Goal: Task Accomplishment & Management: Complete application form

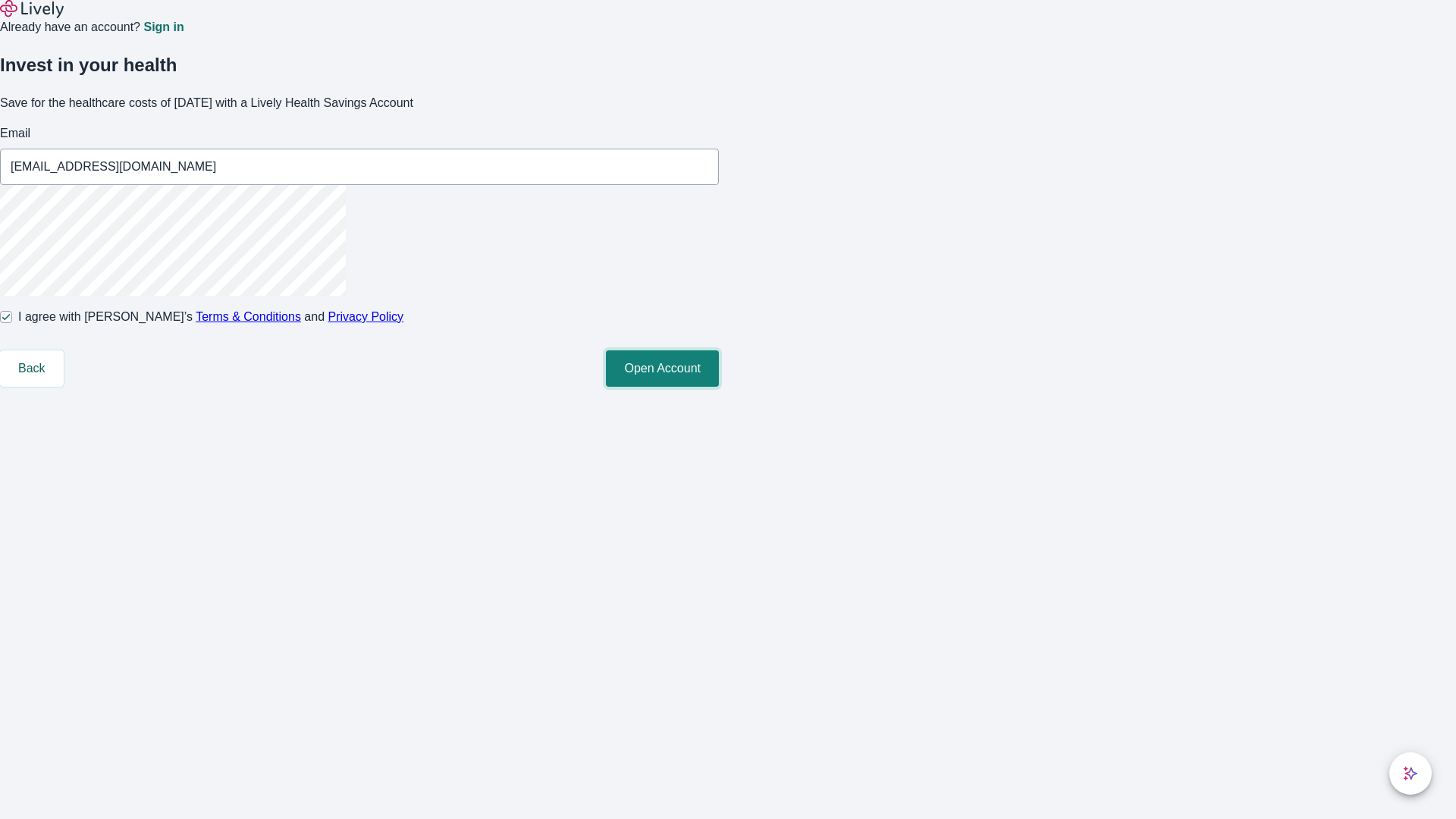
click at [719, 387] on button "Open Account" at bounding box center [663, 369] width 113 height 36
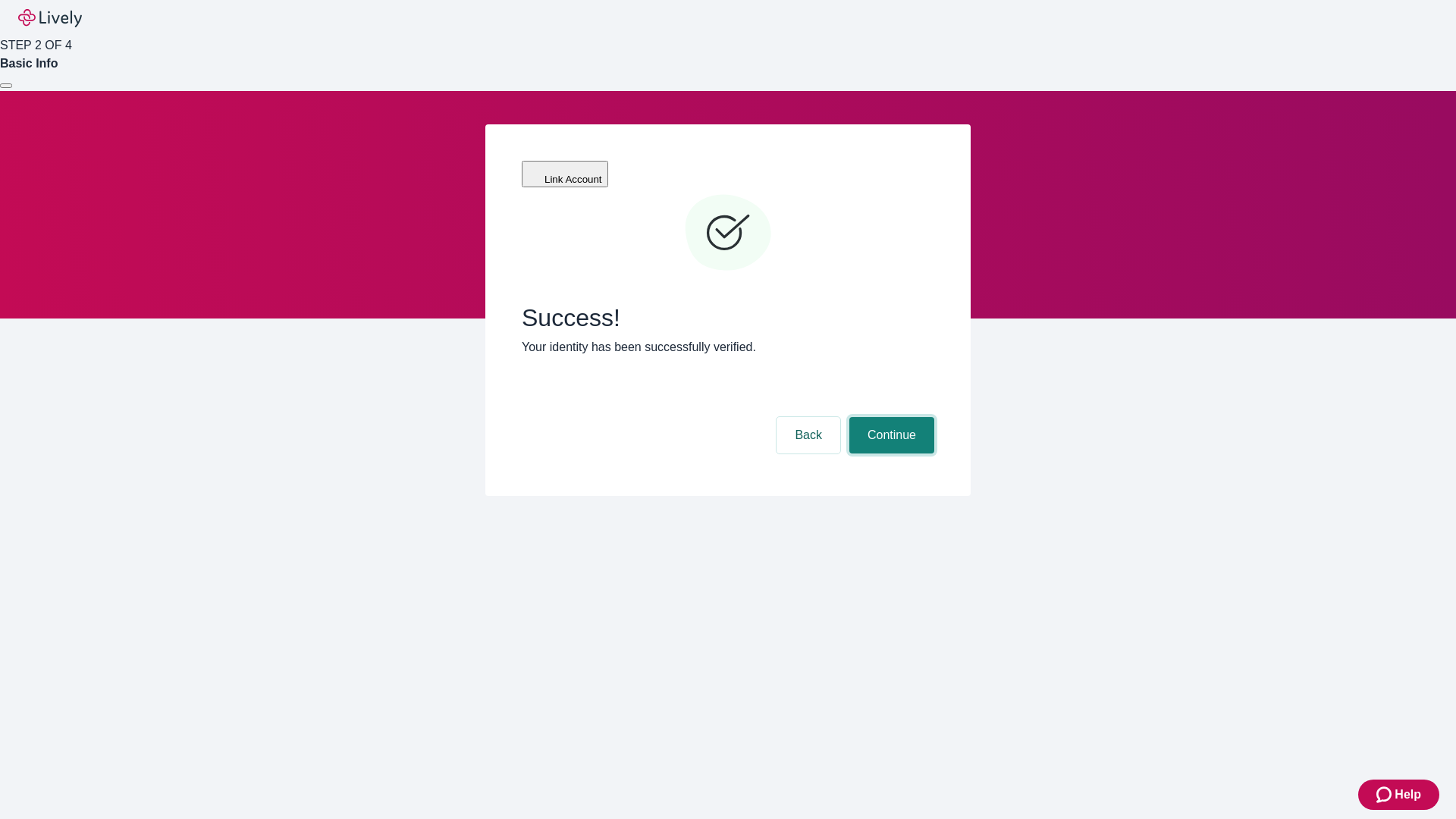
click at [890, 417] on button "Continue" at bounding box center [892, 435] width 85 height 36
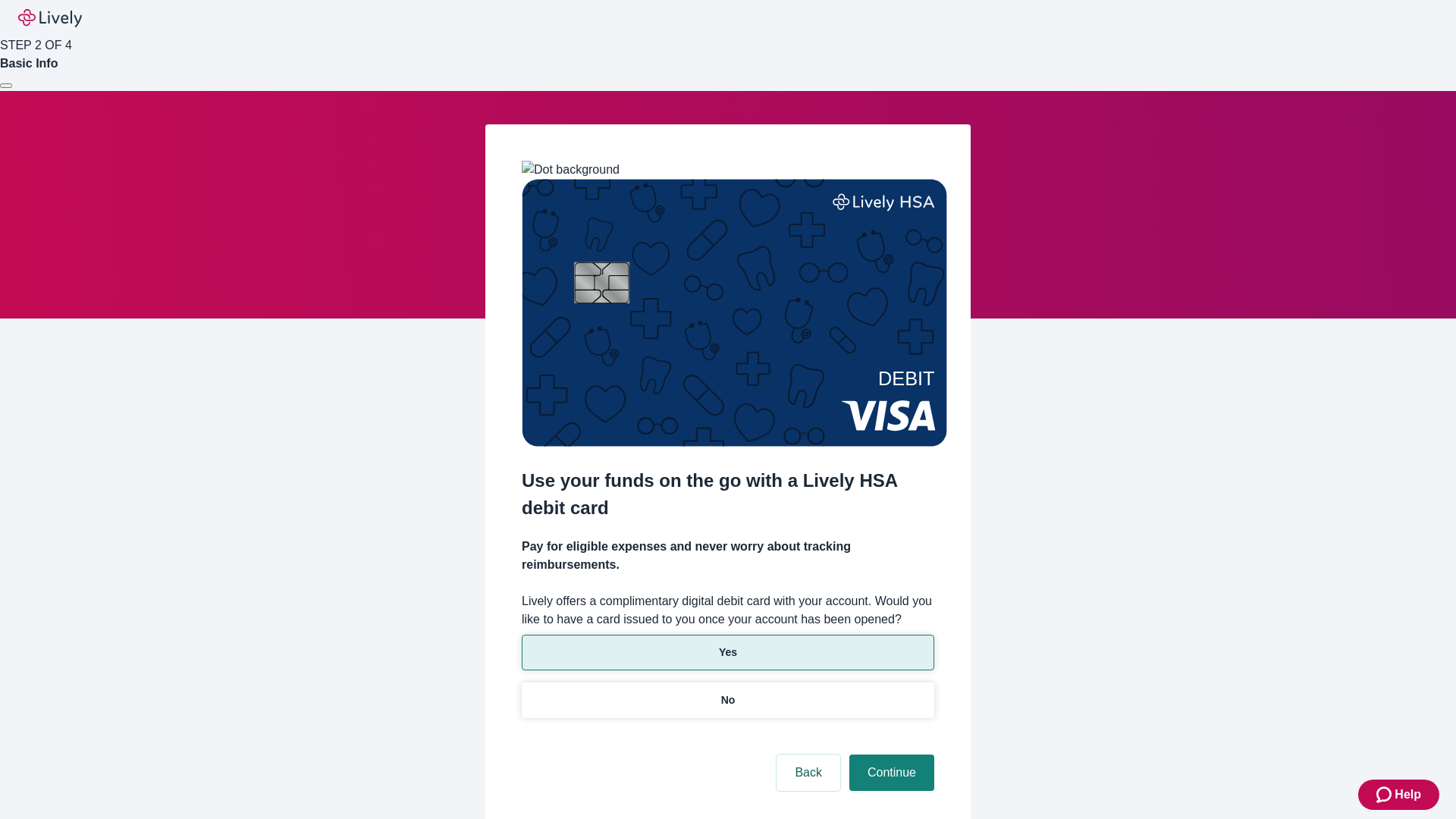
click at [728, 644] on p "Yes" at bounding box center [728, 652] width 18 height 16
click at [890, 754] on button "Continue" at bounding box center [892, 772] width 85 height 36
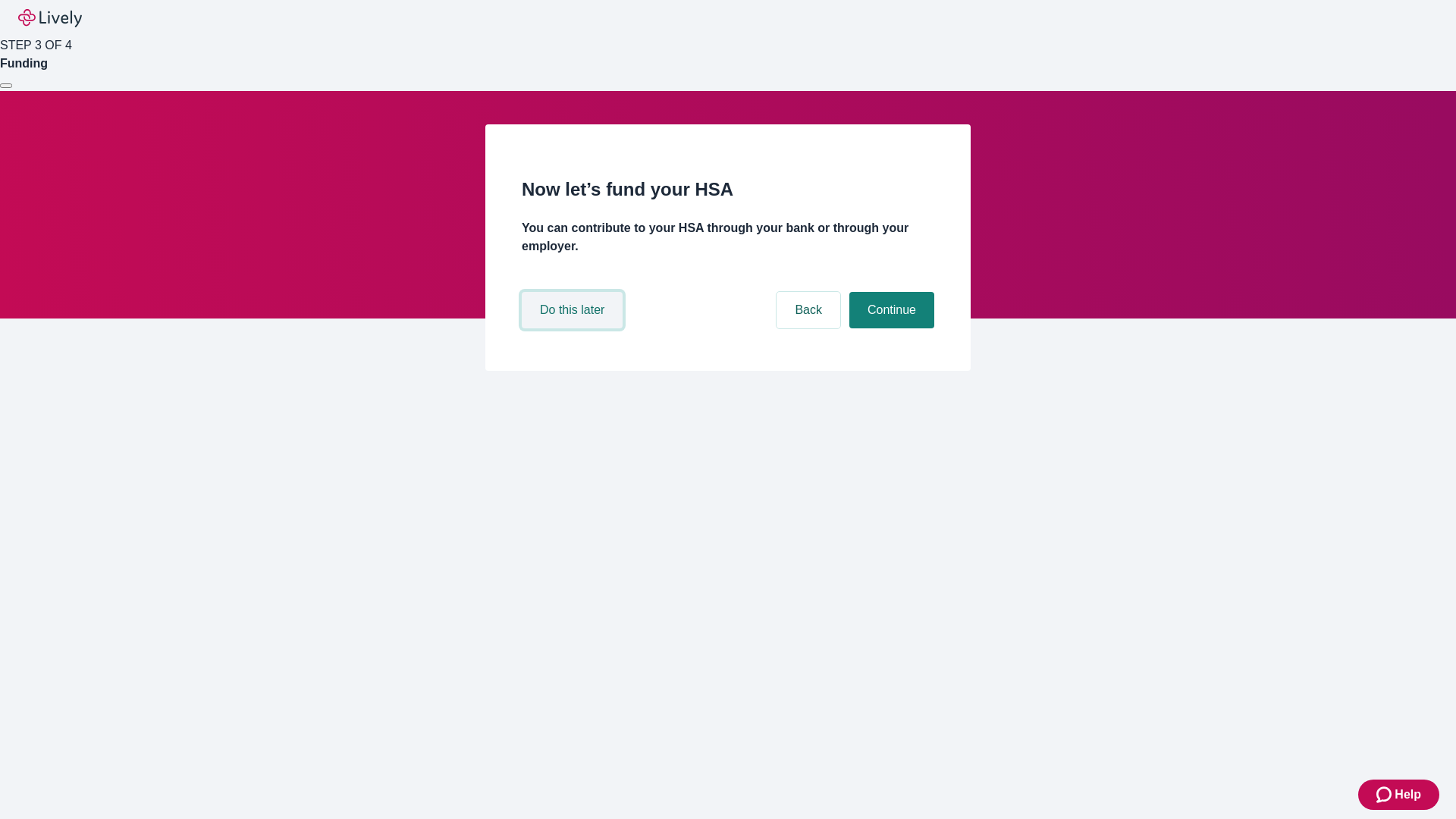
click at [575, 329] on button "Do this later" at bounding box center [573, 310] width 101 height 36
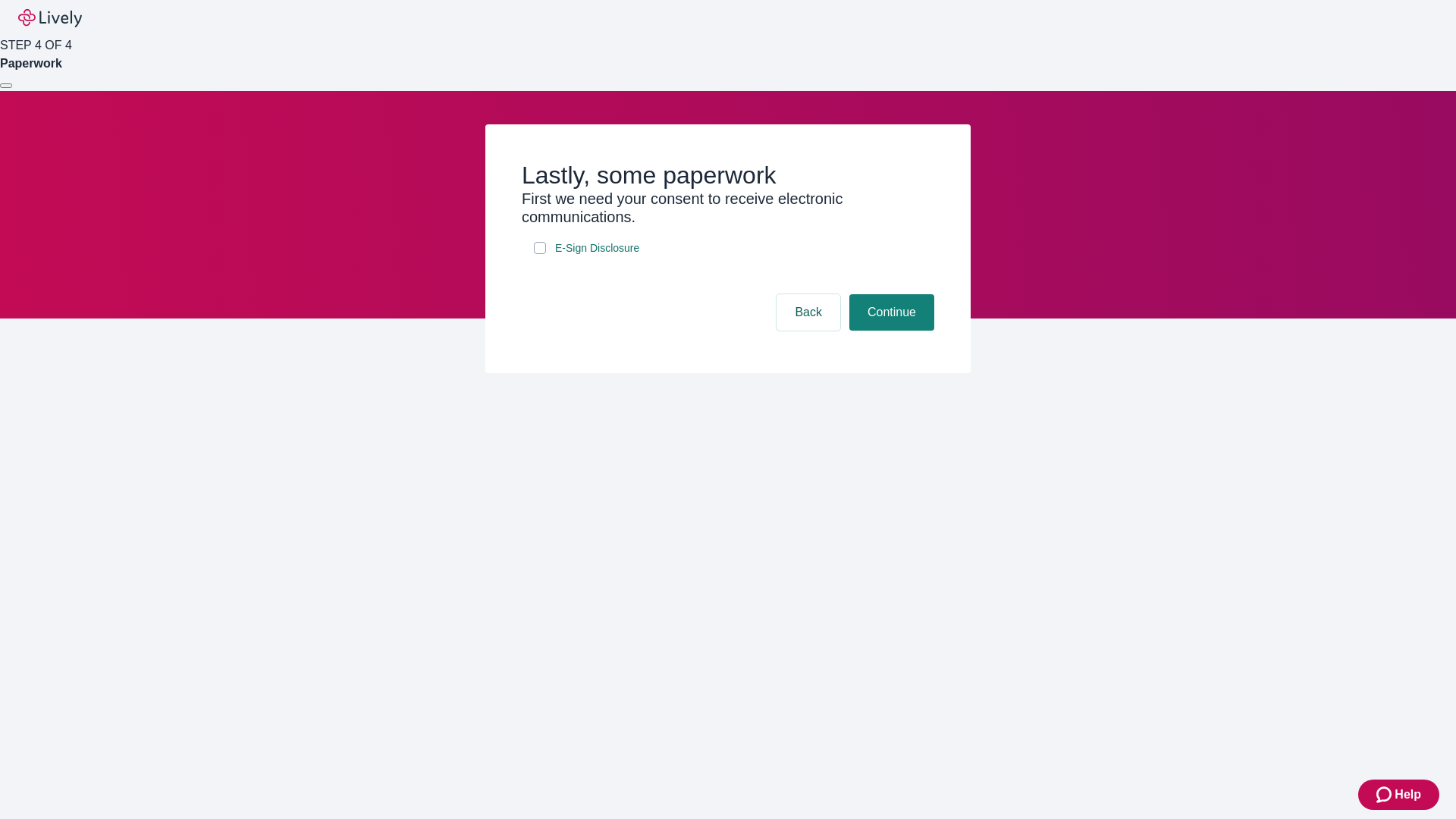
click at [540, 254] on input "E-Sign Disclosure" at bounding box center [540, 248] width 12 height 12
checkbox input "true"
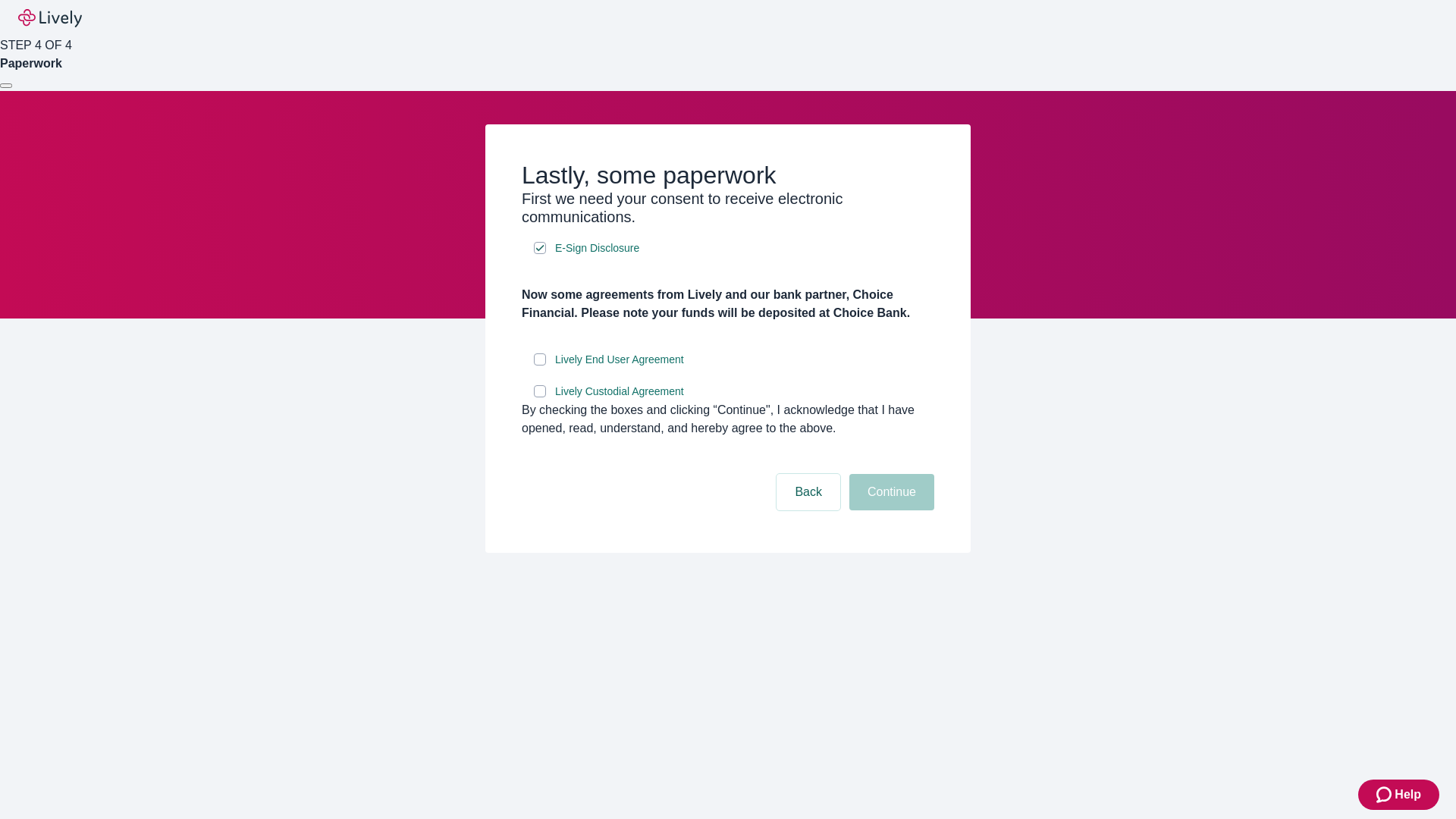
click at [540, 365] on input "Lively End User Agreement" at bounding box center [540, 359] width 12 height 12
checkbox input "true"
click at [540, 398] on input "Lively Custodial Agreement" at bounding box center [540, 391] width 12 height 12
checkbox input "true"
click at [890, 510] on button "Continue" at bounding box center [892, 492] width 85 height 36
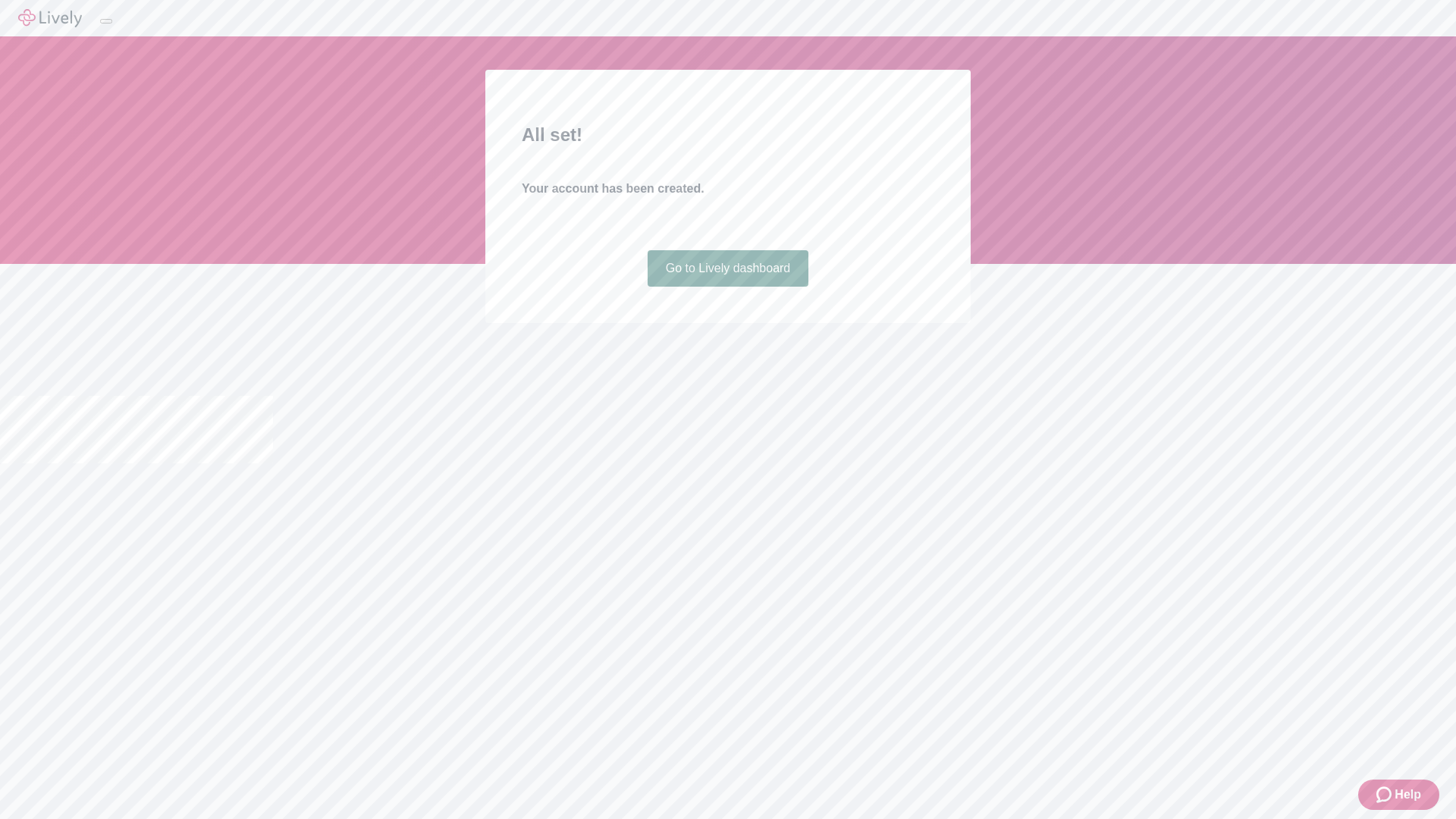
click at [728, 287] on link "Go to Lively dashboard" at bounding box center [728, 269] width 162 height 36
